Goal: Information Seeking & Learning: Learn about a topic

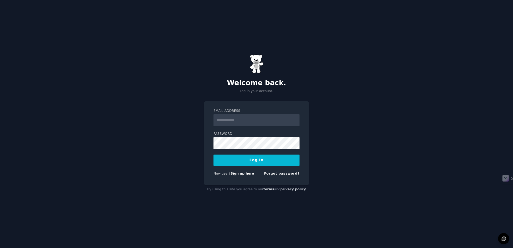
click at [247, 121] on input "Email Address" at bounding box center [256, 120] width 86 height 12
type input "**********"
click at [250, 161] on button "Log In" at bounding box center [256, 160] width 86 height 11
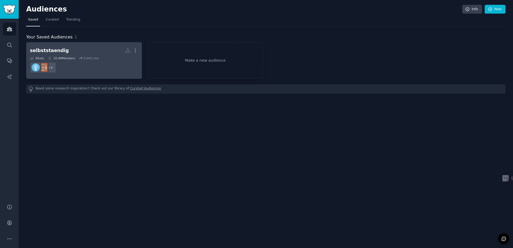
click at [98, 62] on dd "+ 6" at bounding box center [84, 67] width 108 height 15
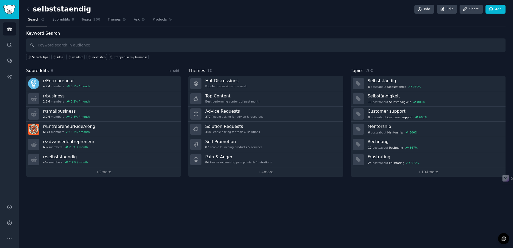
click at [90, 47] on input "text" at bounding box center [265, 45] width 479 height 14
click at [136, 49] on input "text" at bounding box center [265, 45] width 479 height 14
type input "Businessplan"
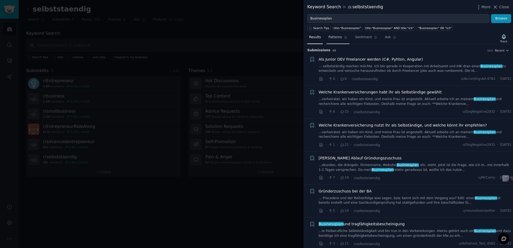
click at [338, 37] on span "Patterns" at bounding box center [334, 37] width 13 height 5
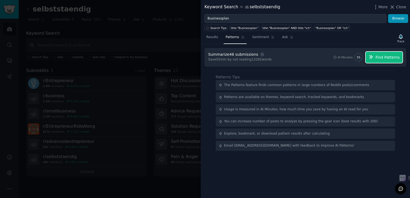
click at [379, 58] on span "Find Patterns" at bounding box center [388, 58] width 24 height 6
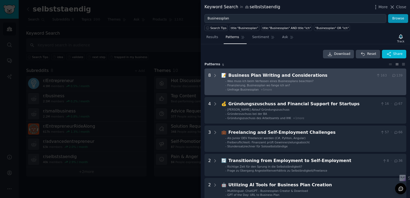
click at [289, 86] on li "- Finanzierung, Businessplan wo fange ich an?" at bounding box center [313, 86] width 177 height 4
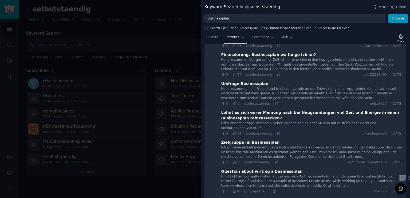
scroll to position [67, 0]
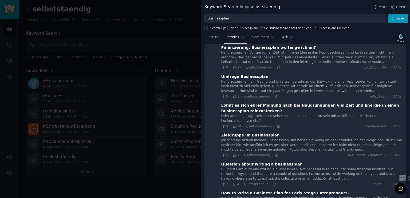
click at [234, 125] on icon at bounding box center [234, 127] width 5 height 4
click at [235, 125] on icon at bounding box center [234, 127] width 5 height 4
click at [247, 113] on div "Lohnt es sich eurer Meinung nach bei Neugründungen viel Zeit und Energie in ein…" at bounding box center [311, 108] width 181 height 11
click at [252, 109] on div "Lohnt es sich eurer Meinung nach bei Neugründungen viel Zeit und Energie in ein…" at bounding box center [311, 108] width 181 height 11
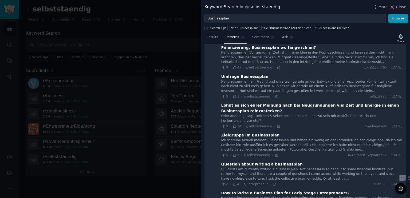
click at [374, 115] on div "Oder anders gesagt: Reichen 5 Seiten oder sollten es eher 50 sein mit ausführli…" at bounding box center [311, 118] width 181 height 9
click at [370, 106] on div "Lohnt es sich eurer Meinung nach bei Neugründungen viel Zeit und Energie in ein…" at bounding box center [311, 108] width 181 height 11
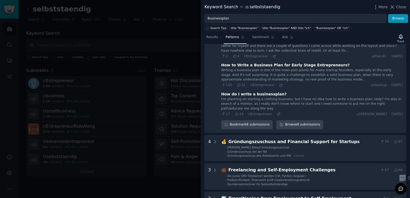
scroll to position [216, 0]
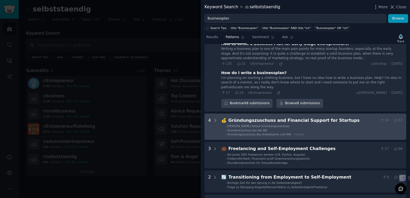
click at [259, 117] on div "💰 Gründungszuschuss and Financial Support for Startups 16 · 67 - Genauer Ablauf…" at bounding box center [311, 126] width 181 height 19
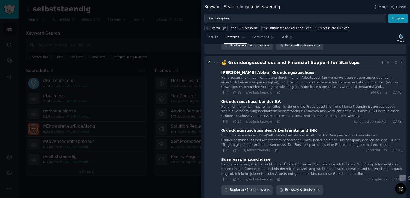
scroll to position [276, 0]
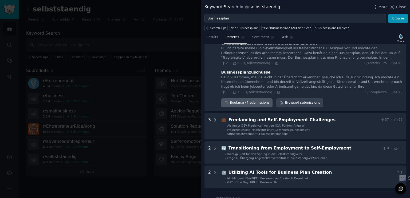
click at [256, 117] on div "Freelancing and Self-Employment Challenges" at bounding box center [303, 120] width 150 height 7
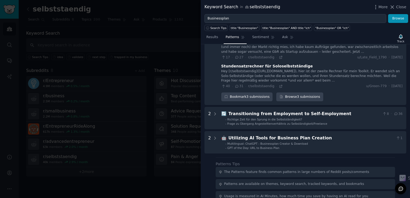
scroll to position [485, 0]
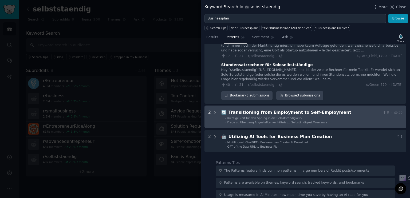
click at [256, 109] on div "Transitioning from Employment to Self-Employment" at bounding box center [304, 112] width 152 height 7
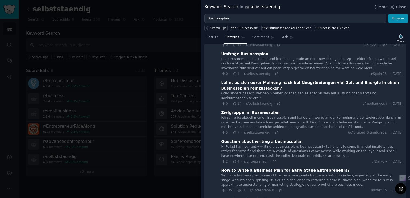
scroll to position [45, 0]
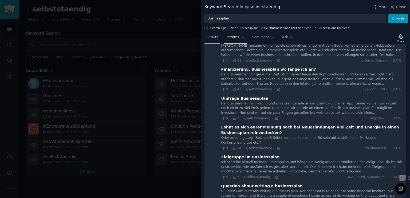
click at [209, 35] on span "Results" at bounding box center [212, 37] width 12 height 5
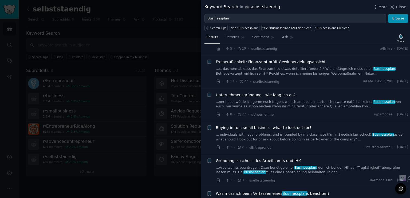
scroll to position [235, 0]
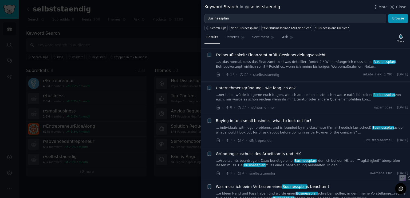
click at [251, 97] on link "...ner habe, würde ich gerne euch fragen, wie ich am besten starte. Ich erwarte…" at bounding box center [312, 97] width 192 height 9
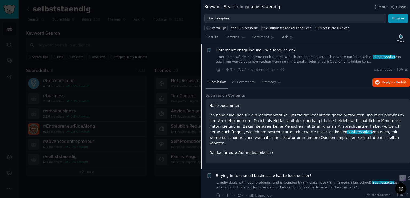
scroll to position [271, 0]
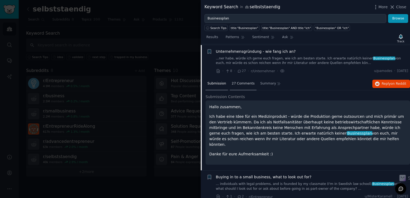
click at [241, 84] on span "27 Comments" at bounding box center [243, 83] width 23 height 5
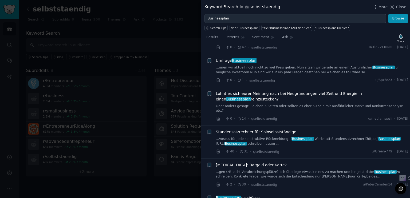
scroll to position [613, 0]
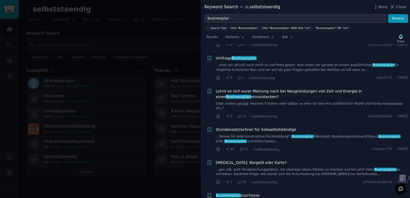
click at [267, 94] on span "Lohnt es sich eurer Meinung nach bei Neugründungen viel Zeit und Energie in ein…" at bounding box center [312, 94] width 192 height 11
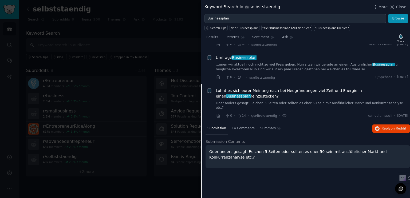
scroll to position [469, 0]
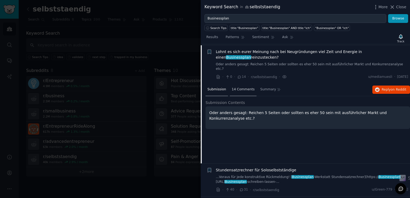
click at [239, 87] on span "14 Comments" at bounding box center [243, 89] width 23 height 5
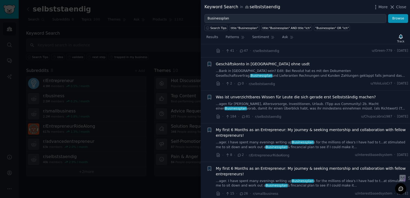
scroll to position [832, 0]
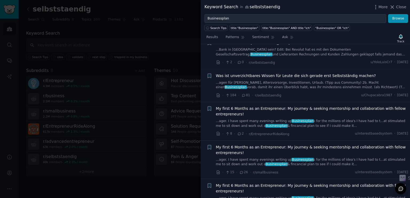
click at [259, 81] on link "...agen für [PERSON_NAME], Altersvorsorge, Investitionen, Urlaub. (Tipp aus Com…" at bounding box center [312, 85] width 192 height 9
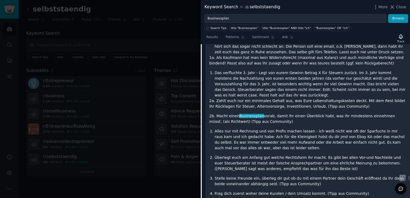
scroll to position [667, 0]
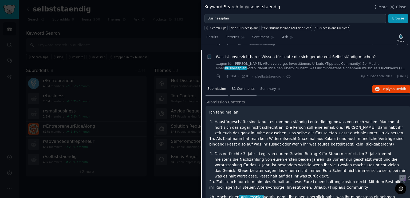
click at [236, 83] on div "81 Comments" at bounding box center [243, 89] width 27 height 13
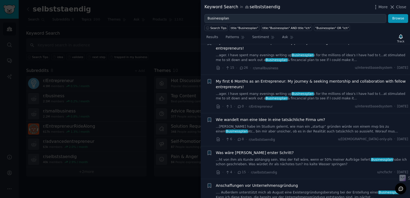
scroll to position [1351, 0]
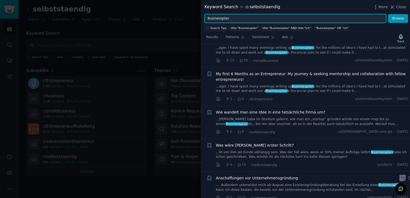
drag, startPoint x: 333, startPoint y: 19, endPoint x: 194, endPoint y: 18, distance: 138.3
click at [194, 18] on div "Keyword Search in selbststaendig More Close Businessplan Browse Search Tips tit…" at bounding box center [205, 99] width 410 height 198
type input "market research"
click at [388, 14] on button "Browse" at bounding box center [398, 18] width 20 height 9
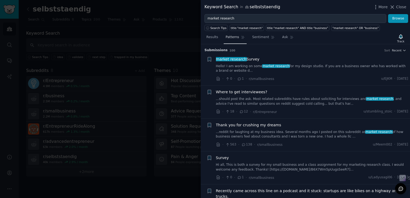
click at [234, 39] on span "Patterns" at bounding box center [232, 37] width 13 height 5
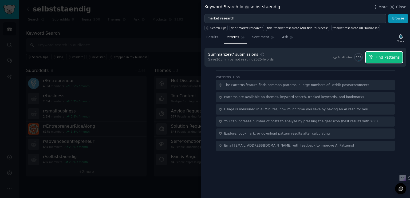
click at [383, 57] on span "Find Patterns" at bounding box center [388, 58] width 24 height 6
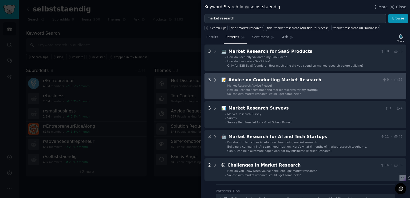
scroll to position [64, 0]
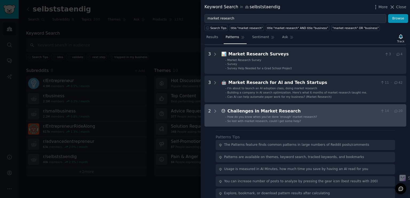
click at [302, 116] on span "How do you know when you've done 'enough' market research?" at bounding box center [272, 116] width 90 height 3
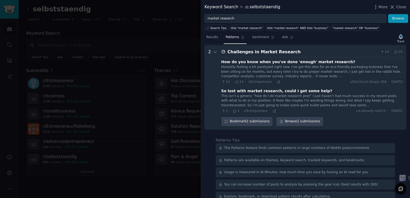
scroll to position [167, 0]
click at [277, 81] on icon at bounding box center [279, 82] width 4 height 4
